Goal: Information Seeking & Learning: Learn about a topic

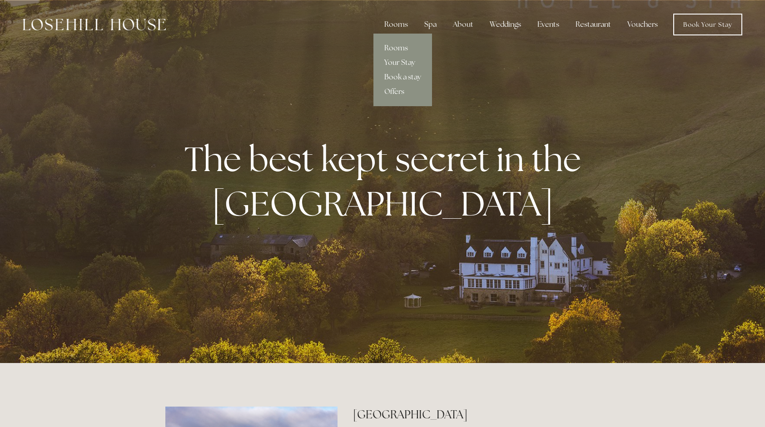
click at [402, 26] on div "Rooms" at bounding box center [396, 24] width 38 height 18
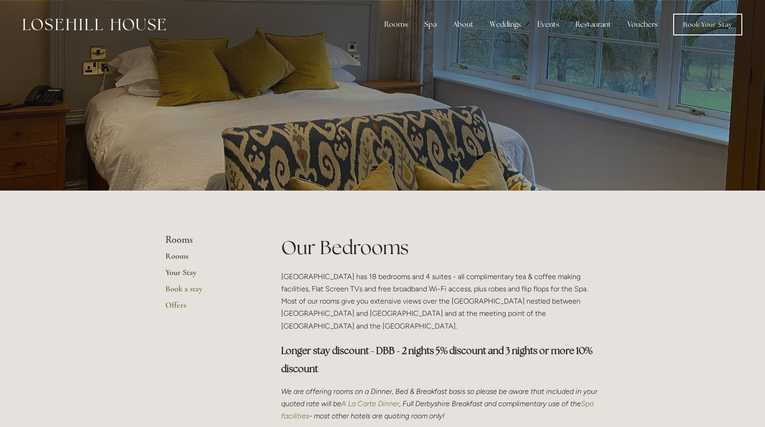
click at [190, 269] on link "Your Stay" at bounding box center [208, 275] width 87 height 16
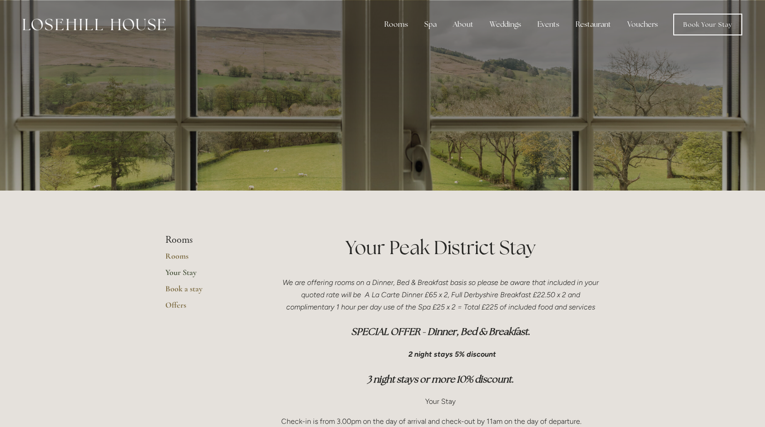
click at [739, 96] on div at bounding box center [382, 95] width 765 height 191
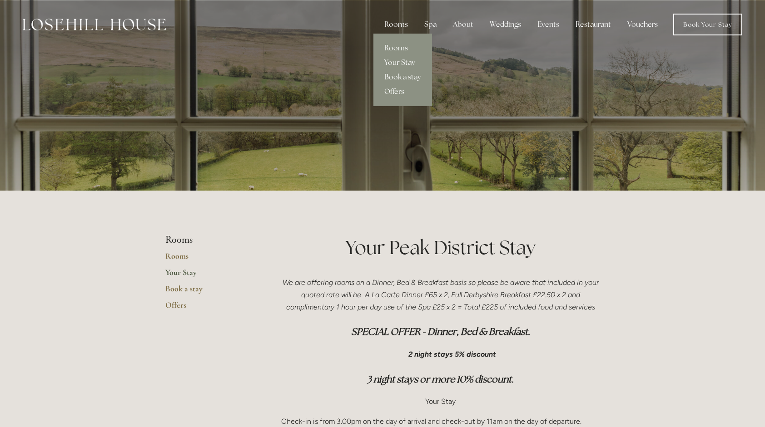
click at [397, 26] on div "Rooms" at bounding box center [396, 24] width 38 height 18
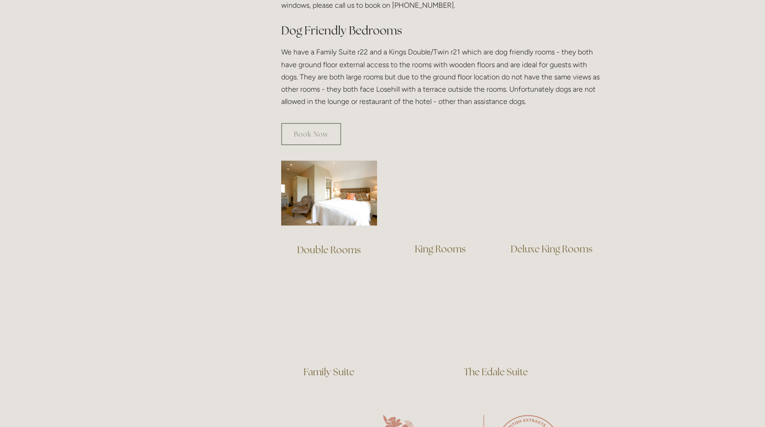
scroll to position [513, 0]
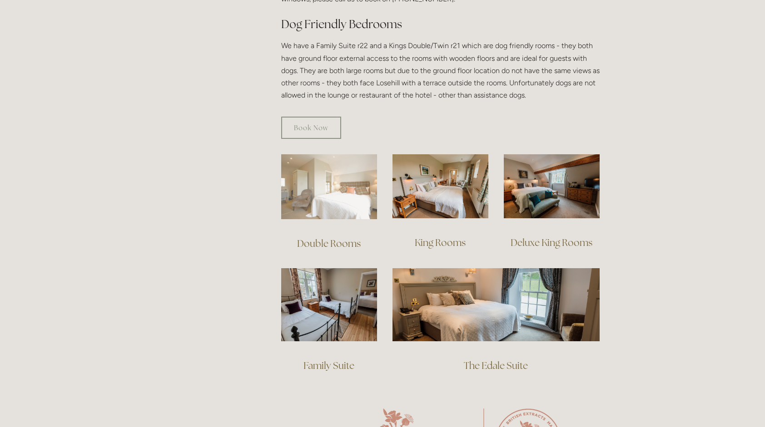
click at [320, 182] on img at bounding box center [329, 186] width 96 height 65
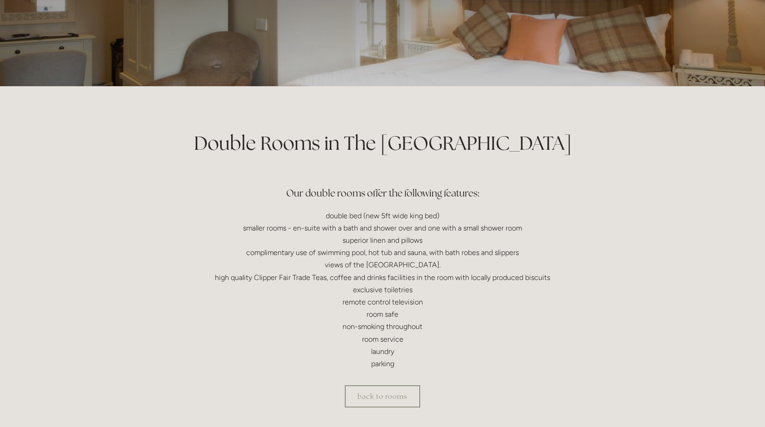
scroll to position [107, 0]
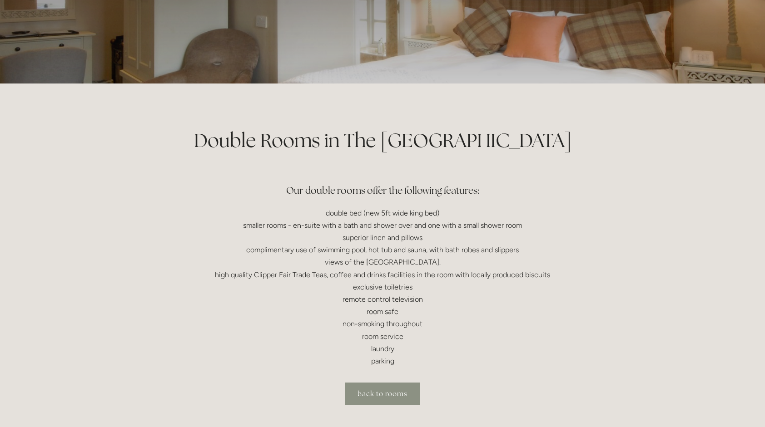
click at [377, 395] on link "back to rooms" at bounding box center [382, 394] width 75 height 22
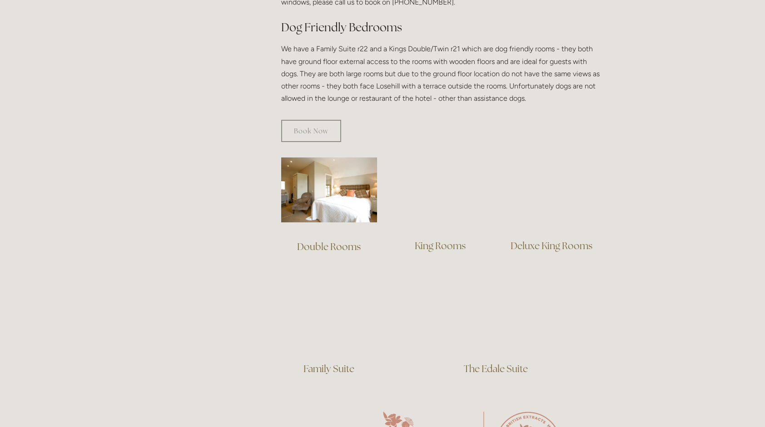
scroll to position [509, 0]
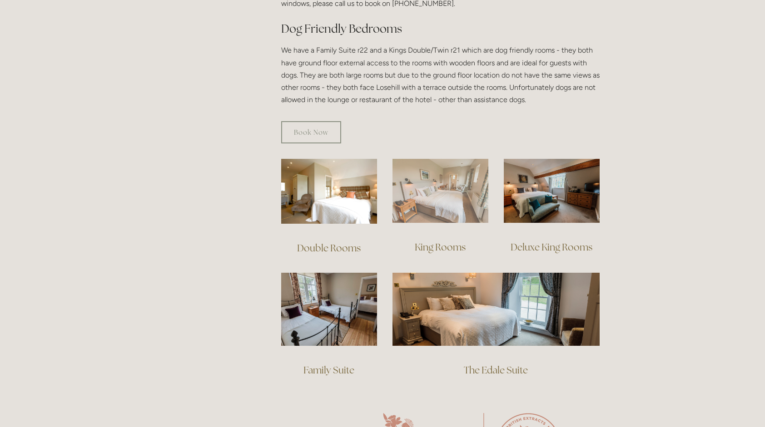
click at [407, 171] on img at bounding box center [440, 191] width 96 height 64
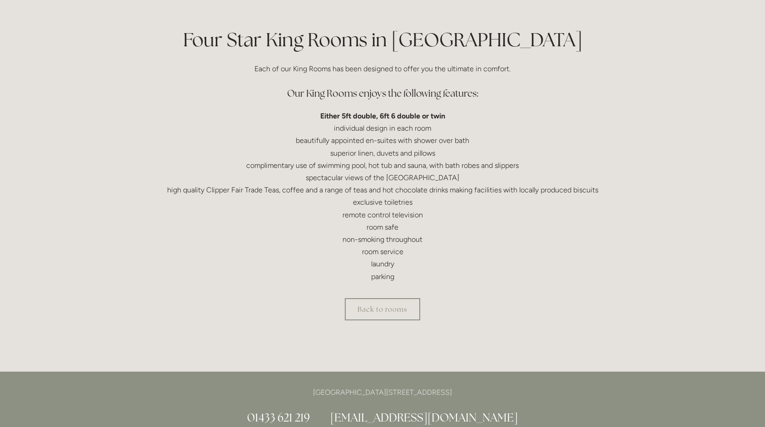
scroll to position [210, 0]
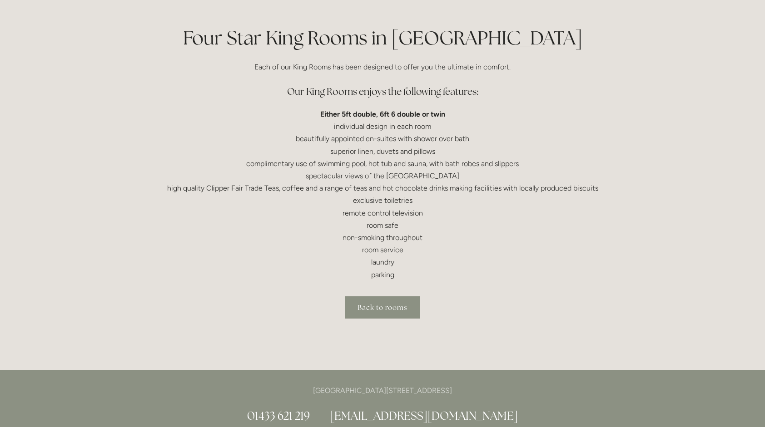
click at [388, 309] on link "Back to rooms" at bounding box center [382, 308] width 75 height 22
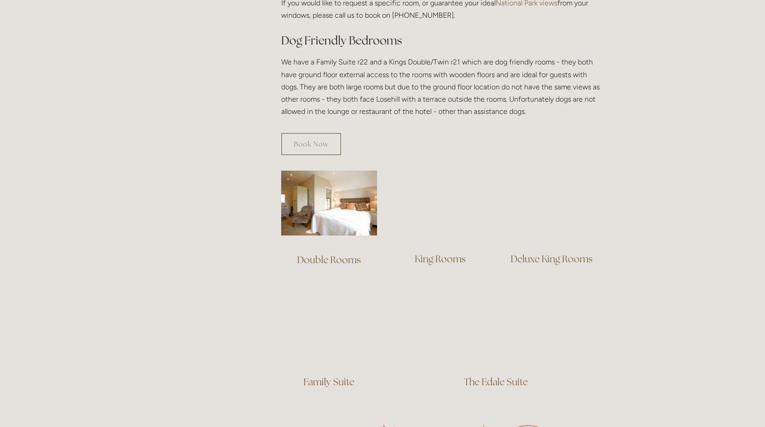
scroll to position [514, 0]
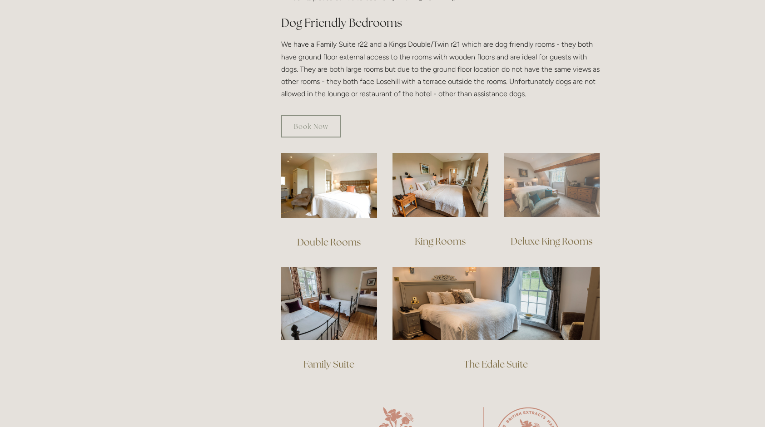
click at [539, 185] on img at bounding box center [552, 185] width 96 height 64
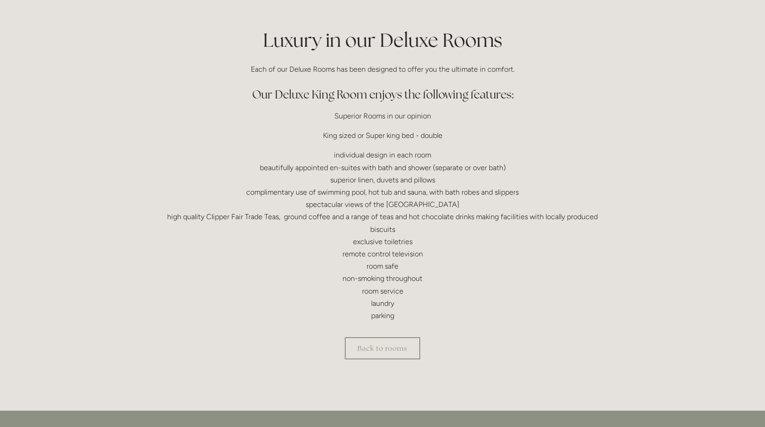
scroll to position [208, 0]
click at [368, 346] on link "Back to rooms" at bounding box center [382, 347] width 75 height 22
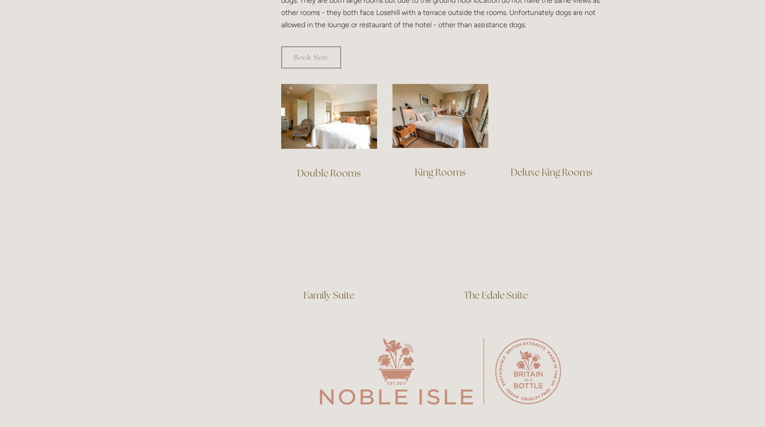
scroll to position [585, 0]
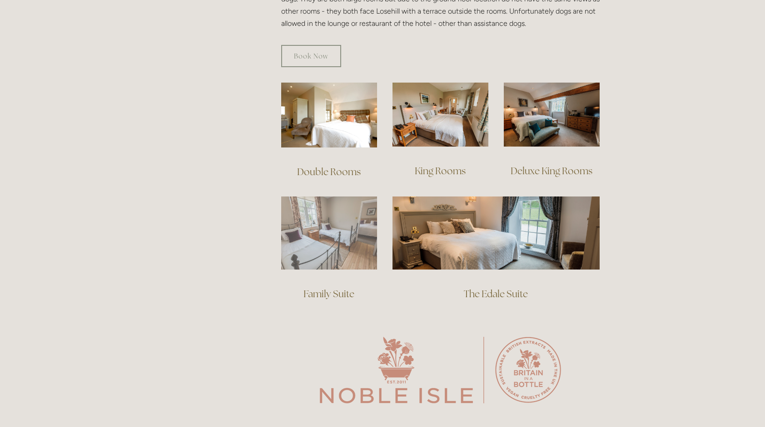
click at [326, 228] on img at bounding box center [329, 233] width 96 height 73
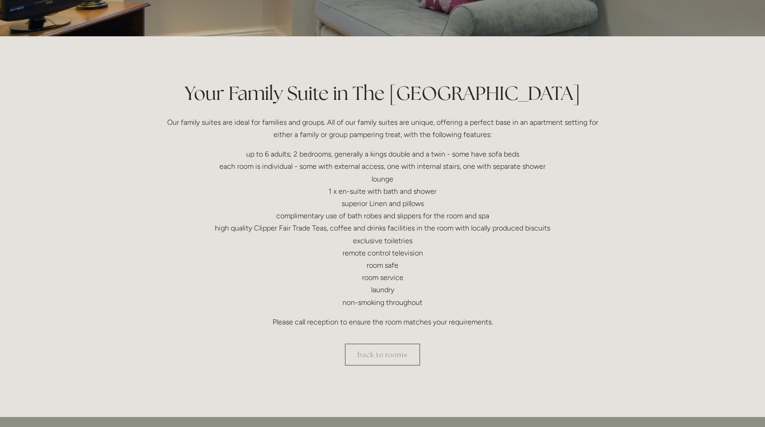
scroll to position [153, 0]
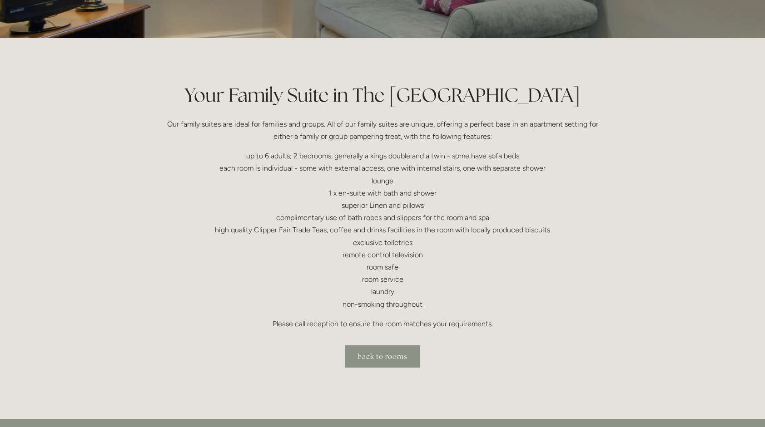
click at [376, 354] on link "back to rooms" at bounding box center [382, 357] width 75 height 22
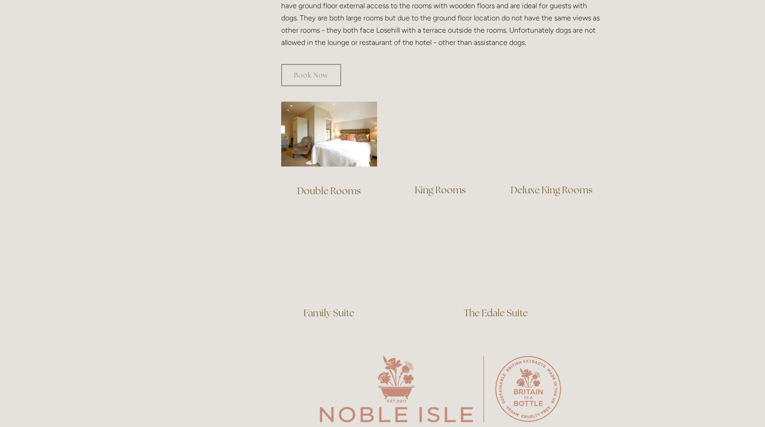
scroll to position [564, 0]
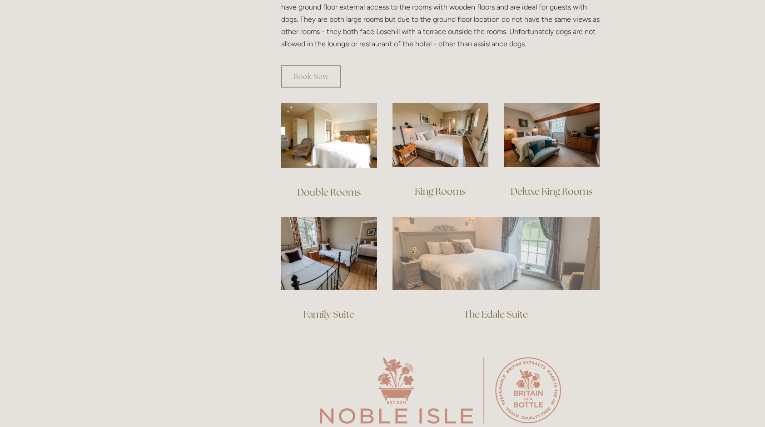
click at [459, 250] on img at bounding box center [495, 253] width 207 height 73
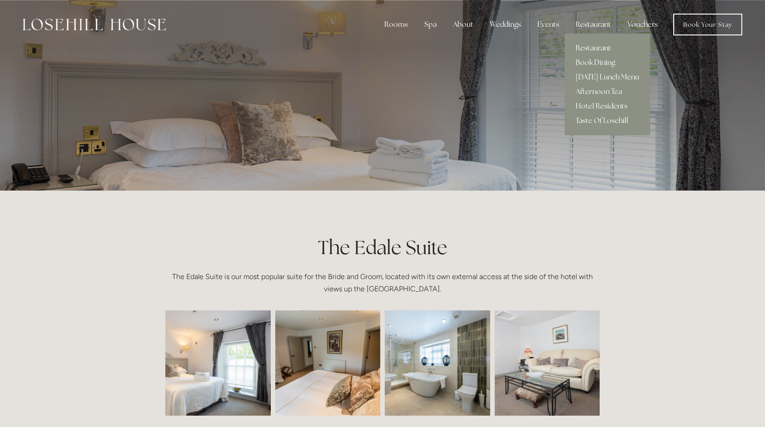
click at [593, 23] on div "Restaurant" at bounding box center [593, 24] width 50 height 18
